Goal: Information Seeking & Learning: Learn about a topic

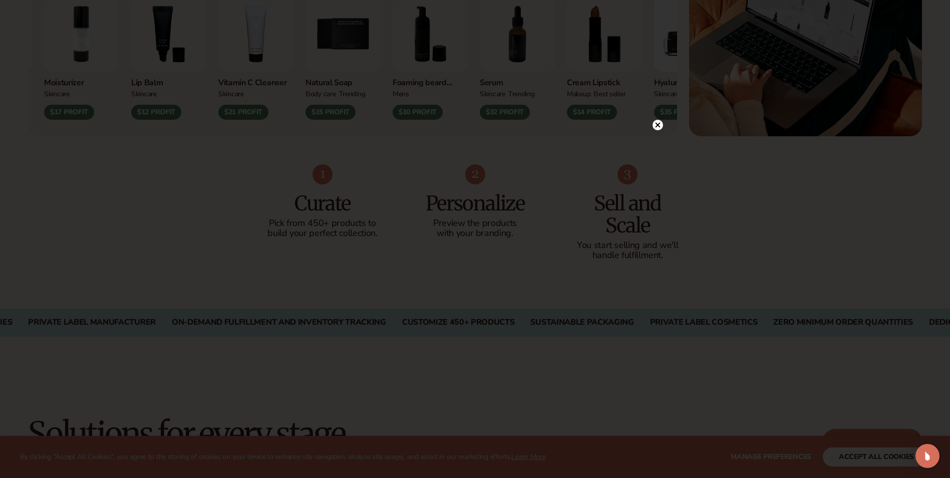
scroll to position [401, 0]
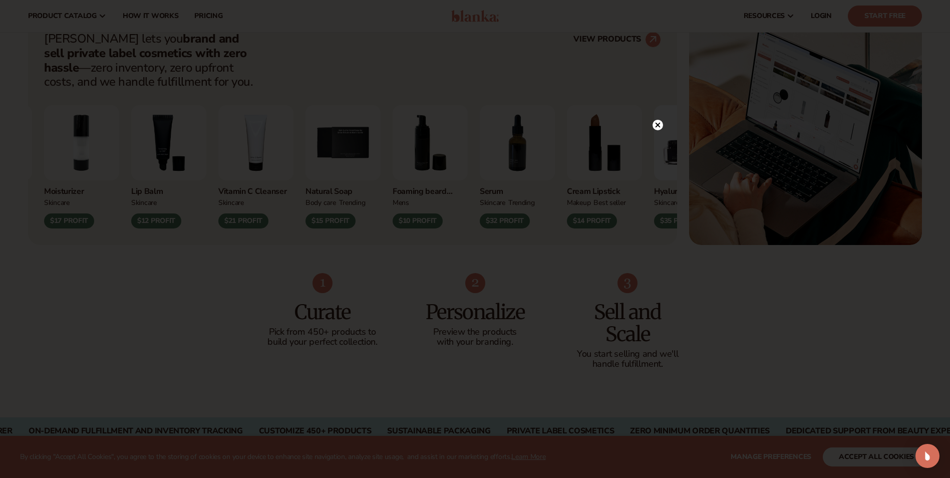
click at [657, 123] on circle at bounding box center [657, 125] width 11 height 11
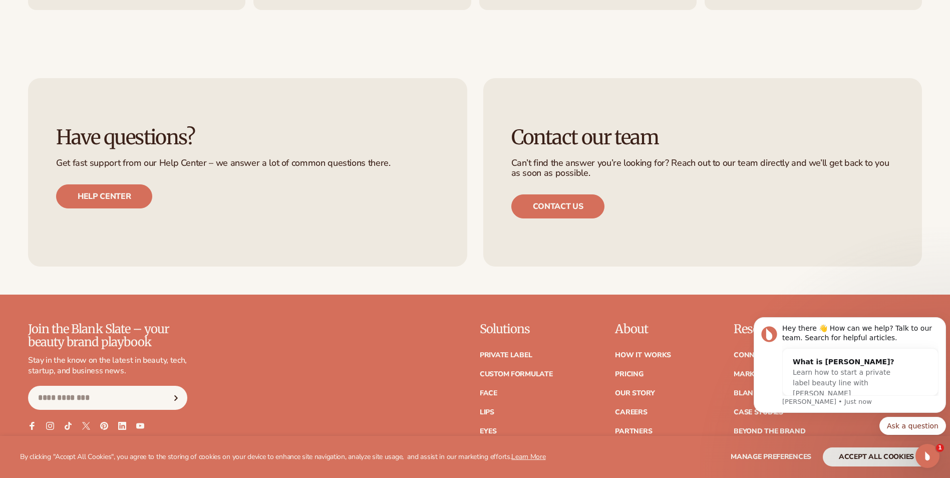
scroll to position [4507, 0]
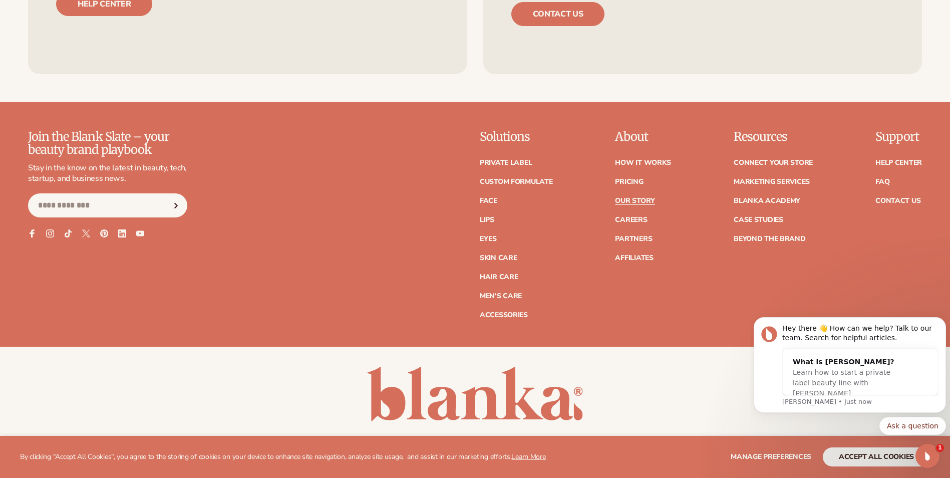
click at [633, 198] on link "Our Story" at bounding box center [635, 200] width 40 height 7
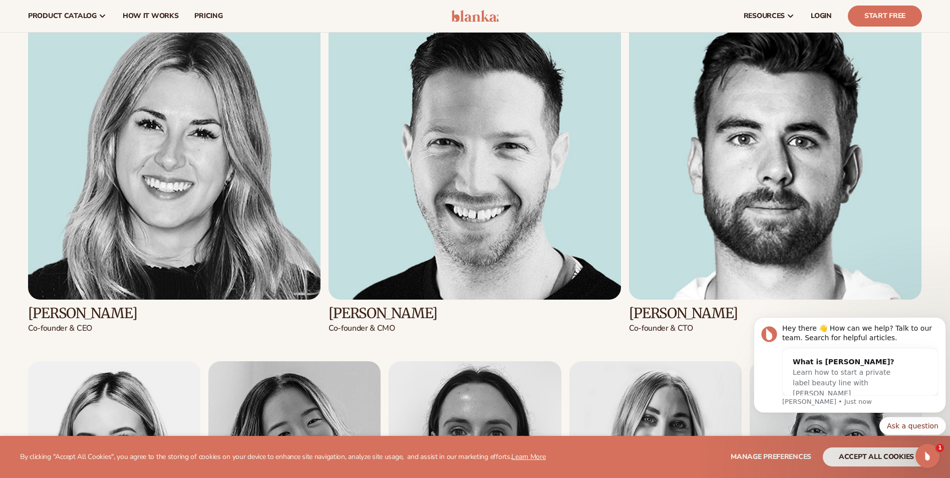
scroll to position [1302, 0]
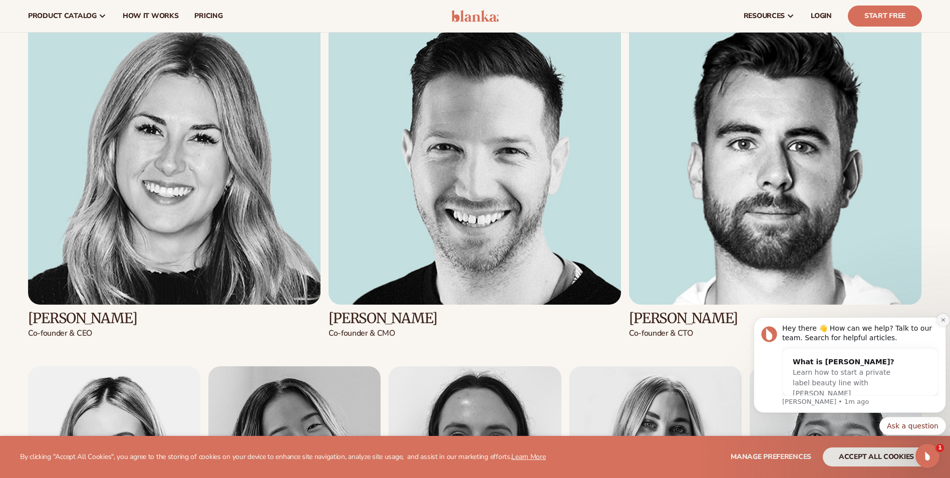
click at [942, 321] on icon "Dismiss notification" at bounding box center [943, 320] width 6 height 6
